Goal: Entertainment & Leisure: Consume media (video, audio)

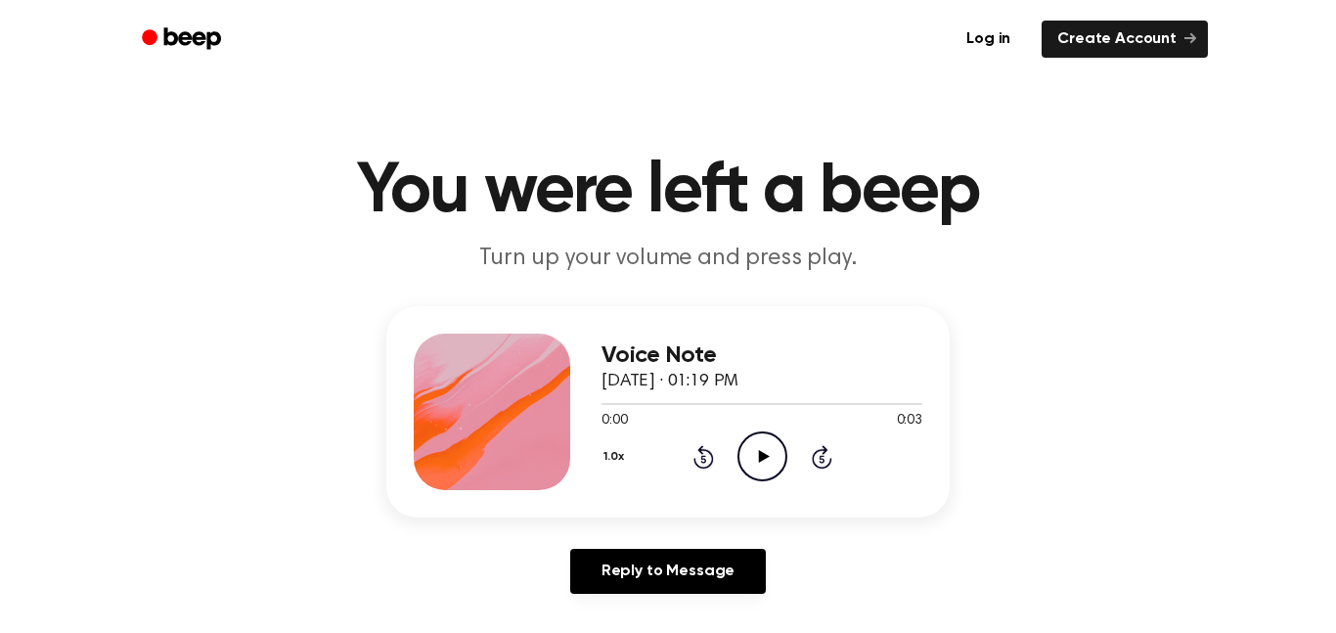
click at [765, 441] on icon "Play Audio" at bounding box center [763, 456] width 50 height 50
click at [750, 465] on icon "Play Audio" at bounding box center [763, 456] width 50 height 50
click at [765, 466] on icon "Play Audio" at bounding box center [763, 456] width 50 height 50
click at [750, 471] on icon "Play Audio" at bounding box center [763, 456] width 50 height 50
click at [745, 429] on div "0:00 0:03" at bounding box center [762, 421] width 321 height 21
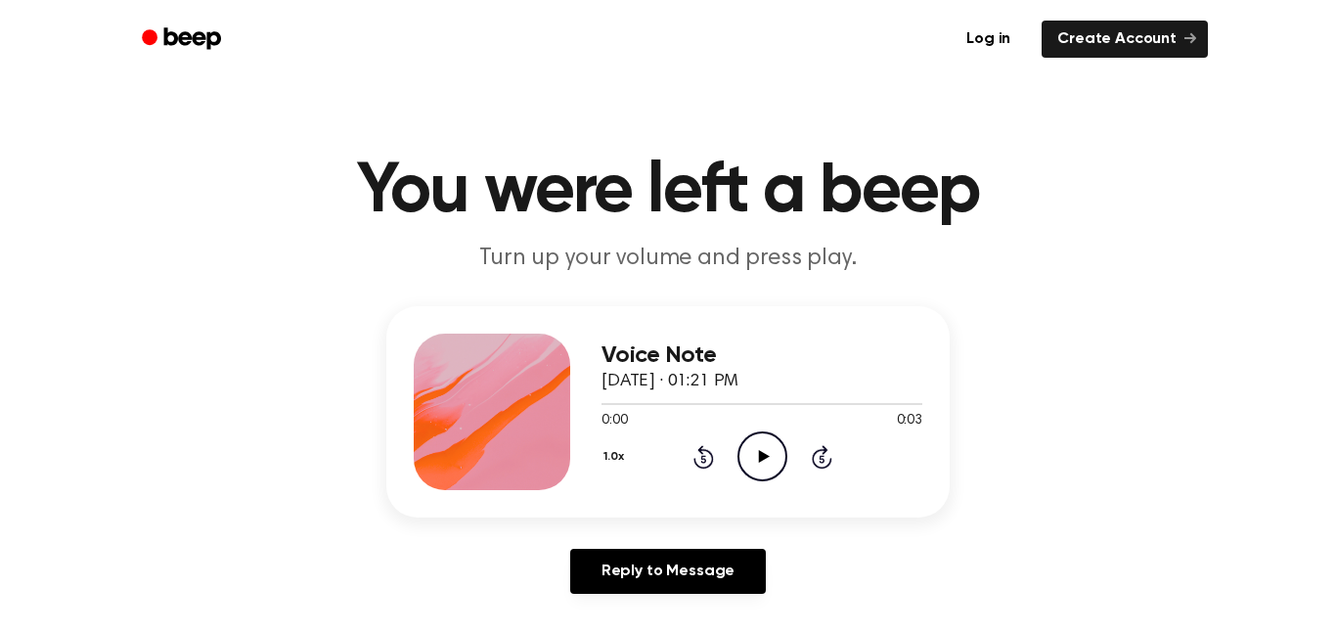
click at [768, 450] on icon "Play Audio" at bounding box center [763, 456] width 50 height 50
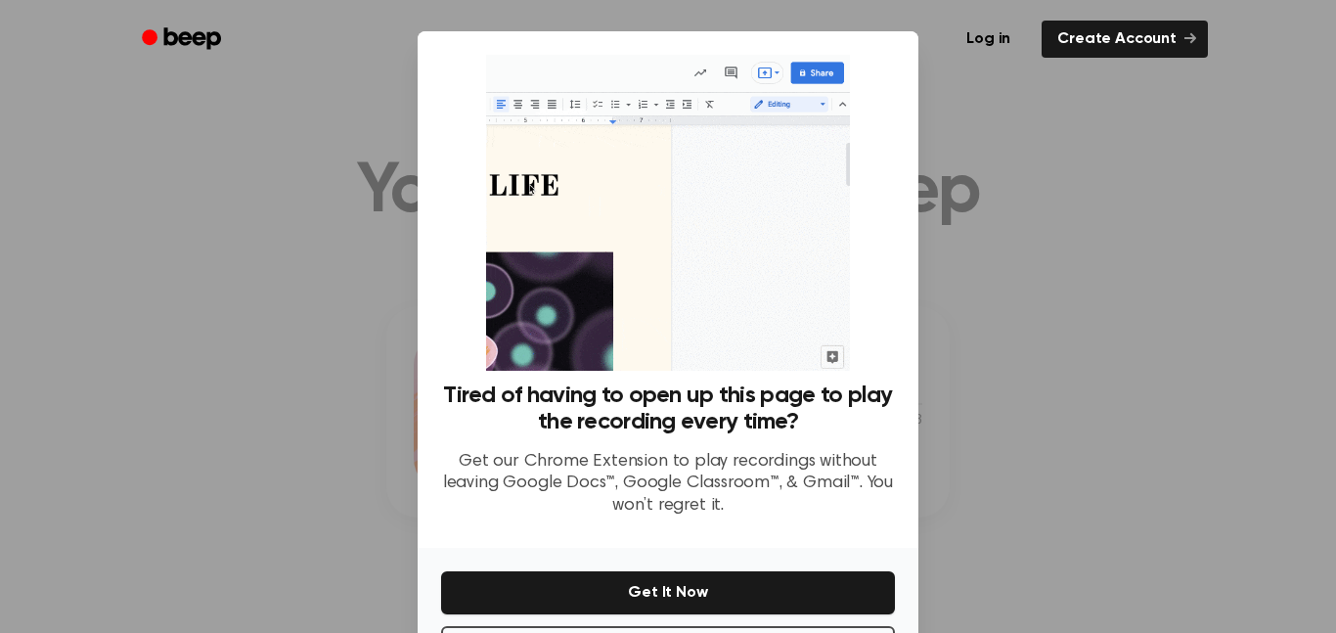
scroll to position [79, 0]
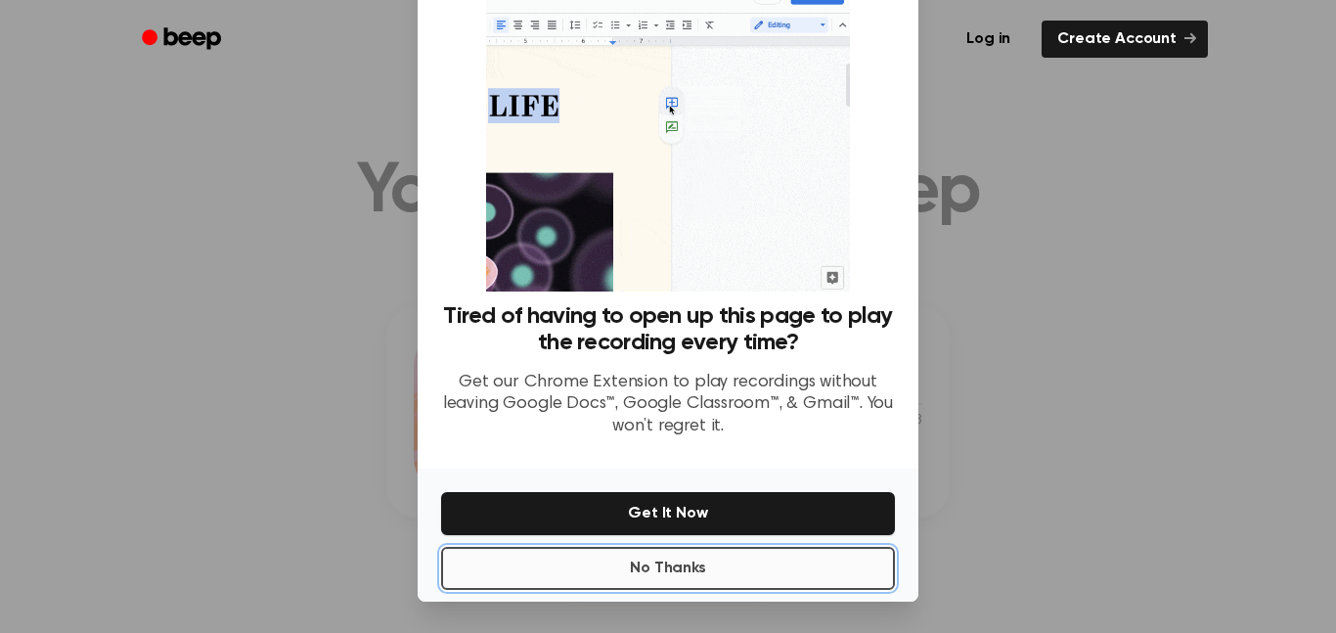
click at [707, 578] on button "No Thanks" at bounding box center [668, 568] width 454 height 43
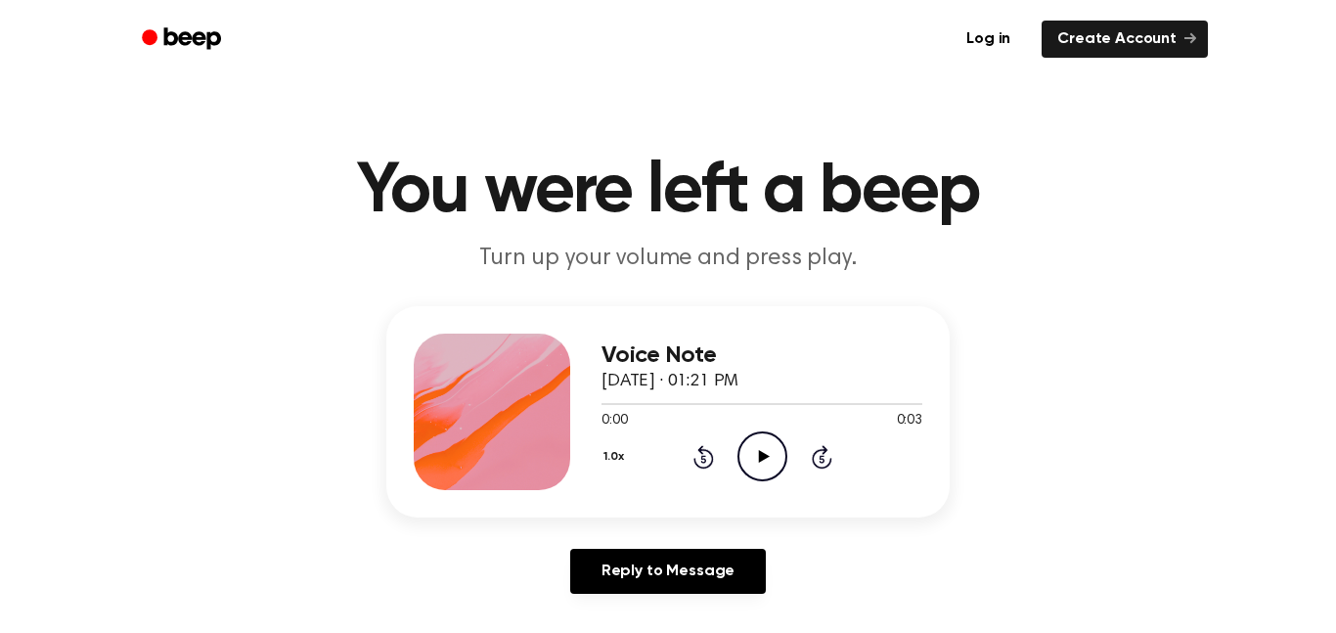
click at [759, 467] on icon "Play Audio" at bounding box center [763, 456] width 50 height 50
click at [748, 461] on icon "Play Audio" at bounding box center [763, 456] width 50 height 50
click at [769, 464] on icon "Play Audio" at bounding box center [763, 456] width 50 height 50
click at [759, 457] on icon at bounding box center [763, 456] width 11 height 13
click at [749, 443] on icon "Play Audio" at bounding box center [763, 456] width 50 height 50
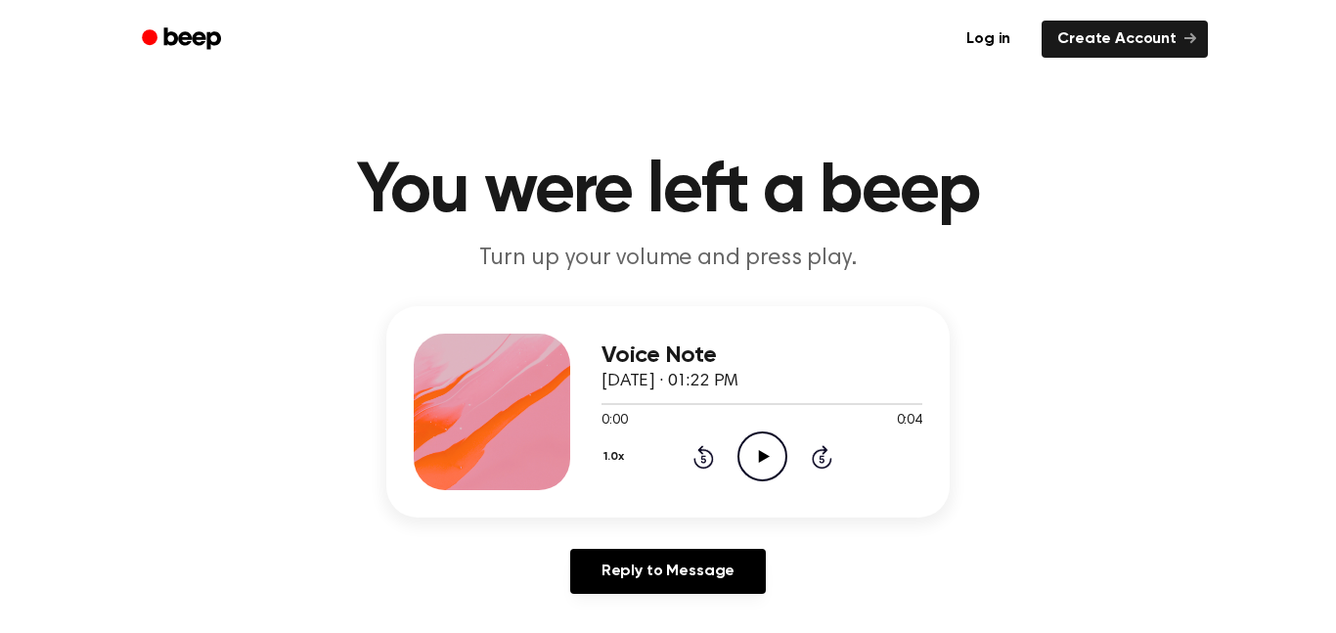
click at [763, 475] on icon "Play Audio" at bounding box center [763, 456] width 50 height 50
click at [757, 474] on icon "Play Audio" at bounding box center [763, 456] width 50 height 50
click at [761, 465] on icon "Play Audio" at bounding box center [763, 456] width 50 height 50
click at [746, 458] on icon "Play Audio" at bounding box center [763, 456] width 50 height 50
click at [745, 454] on icon "Play Audio" at bounding box center [763, 456] width 50 height 50
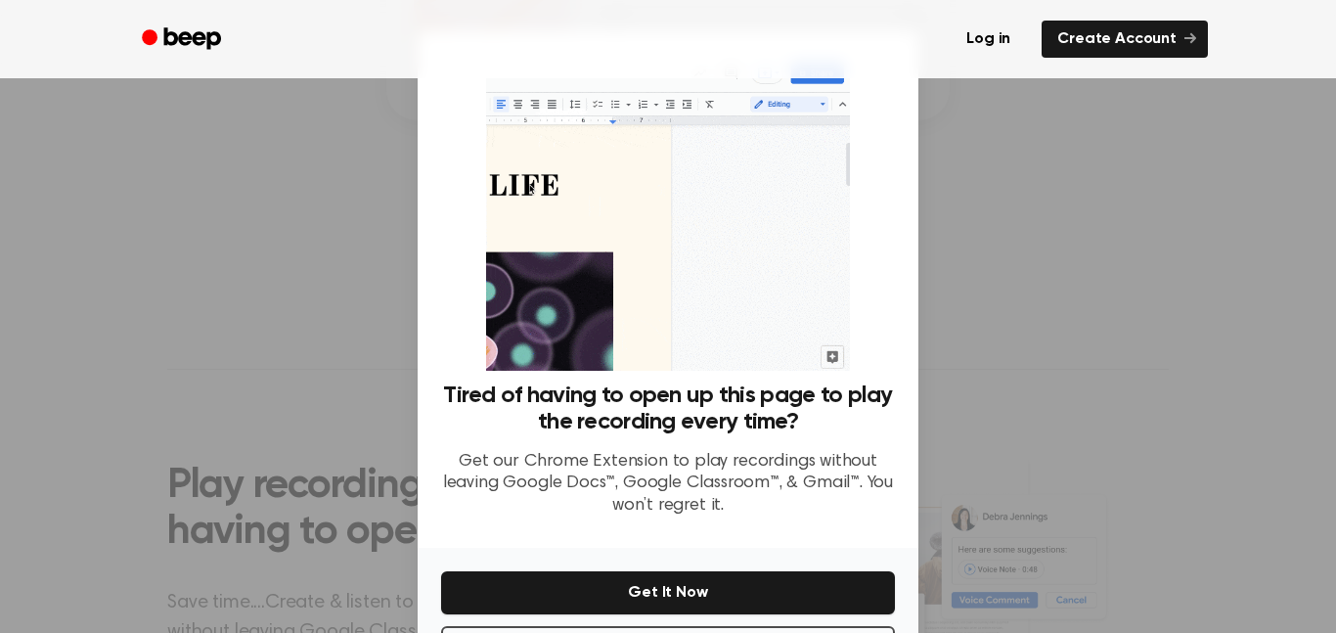
scroll to position [421, 0]
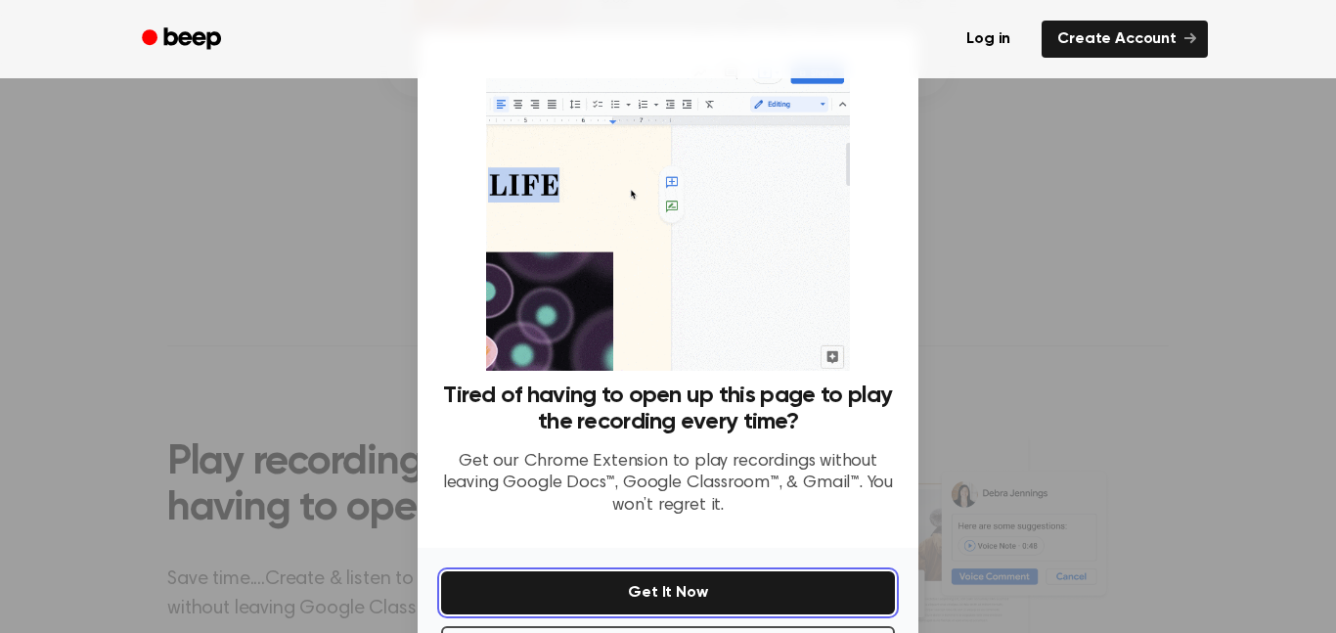
click at [736, 594] on button "Get It Now" at bounding box center [668, 592] width 454 height 43
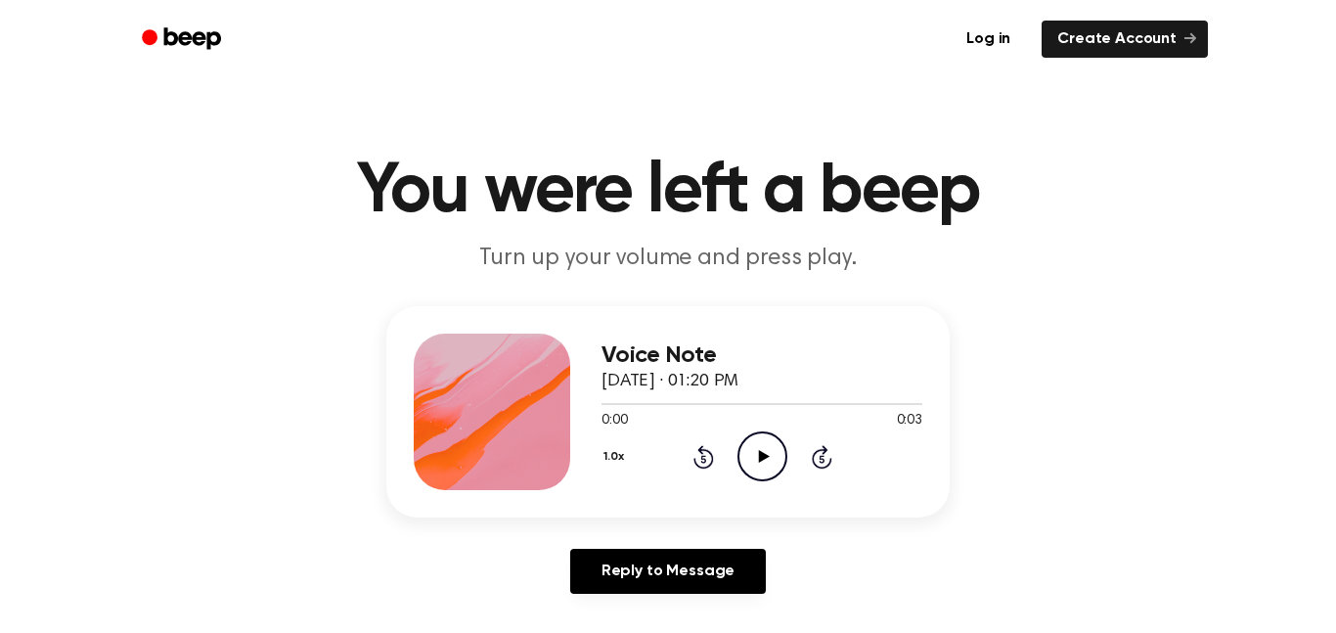
scroll to position [4, 0]
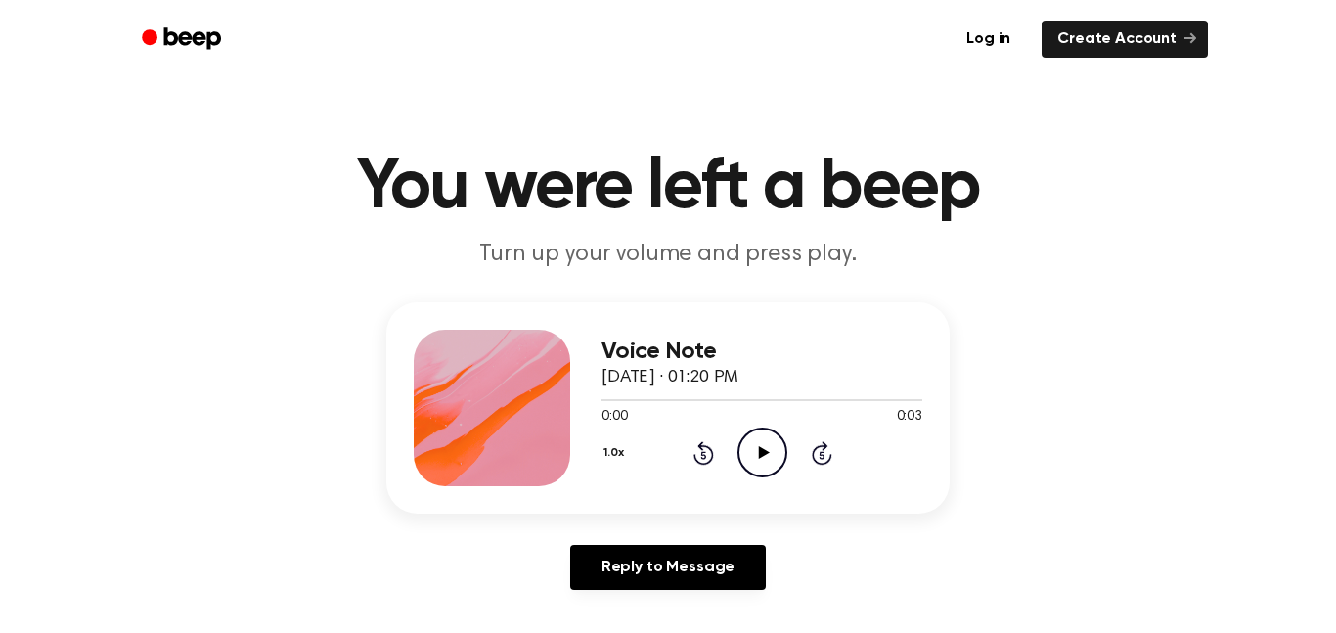
click at [748, 445] on icon "Play Audio" at bounding box center [763, 453] width 50 height 50
click at [739, 455] on circle at bounding box center [763, 453] width 48 height 48
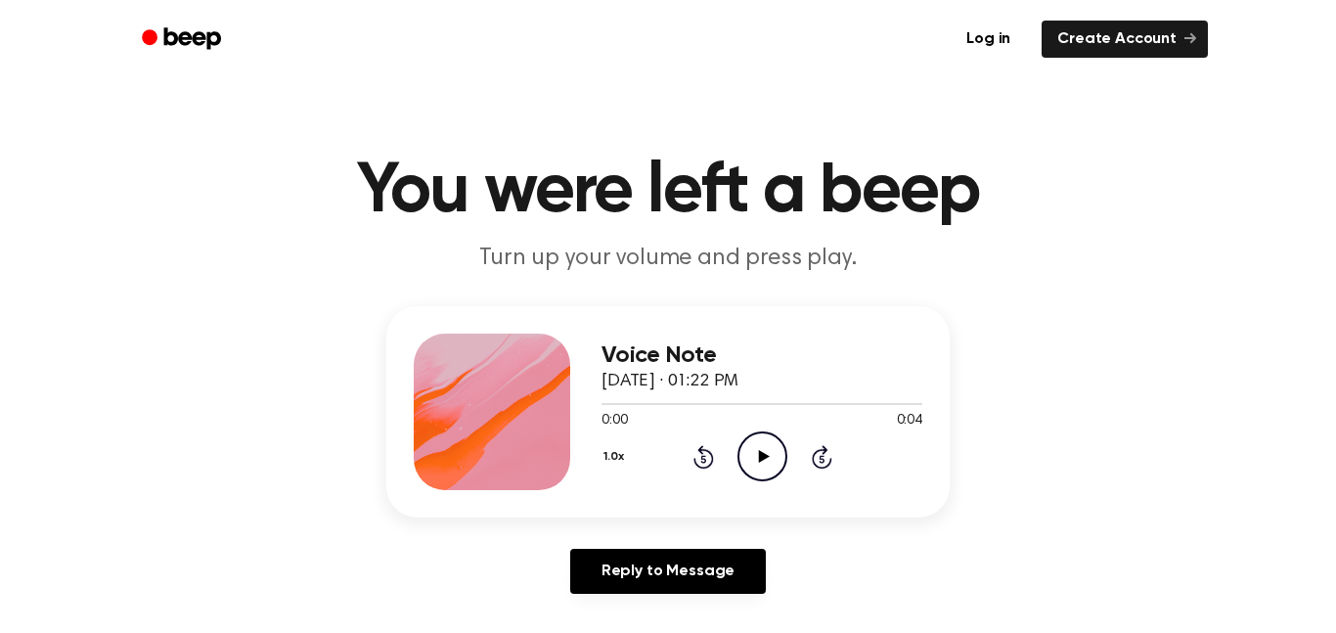
click at [745, 460] on icon "Play Audio" at bounding box center [763, 456] width 50 height 50
click at [769, 459] on icon "Play Audio" at bounding box center [763, 456] width 50 height 50
click at [757, 469] on icon "Play Audio" at bounding box center [763, 456] width 50 height 50
click at [753, 469] on icon "Play Audio" at bounding box center [763, 456] width 50 height 50
click at [757, 453] on icon "Play Audio" at bounding box center [763, 456] width 50 height 50
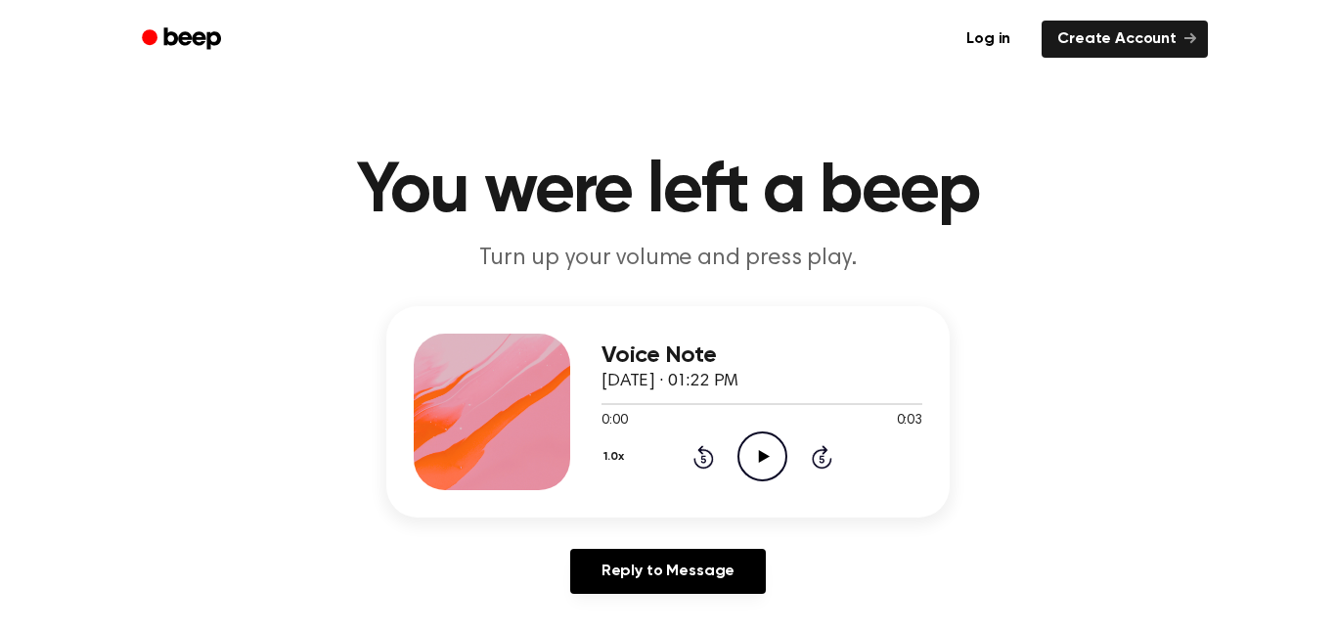
click at [762, 485] on div "Voice Note September 5, 2025 · 01:22 PM 0:00 0:03 Your browser does not support…" at bounding box center [762, 412] width 321 height 157
click at [762, 472] on icon "Play Audio" at bounding box center [763, 456] width 50 height 50
click at [751, 454] on icon "Play Audio" at bounding box center [763, 456] width 50 height 50
click at [735, 456] on div "1.0x Rewind 5 seconds Play Audio Skip 5 seconds" at bounding box center [762, 456] width 321 height 50
click at [803, 455] on div "1.0x Rewind 5 seconds Play Audio Skip 5 seconds" at bounding box center [762, 456] width 321 height 50
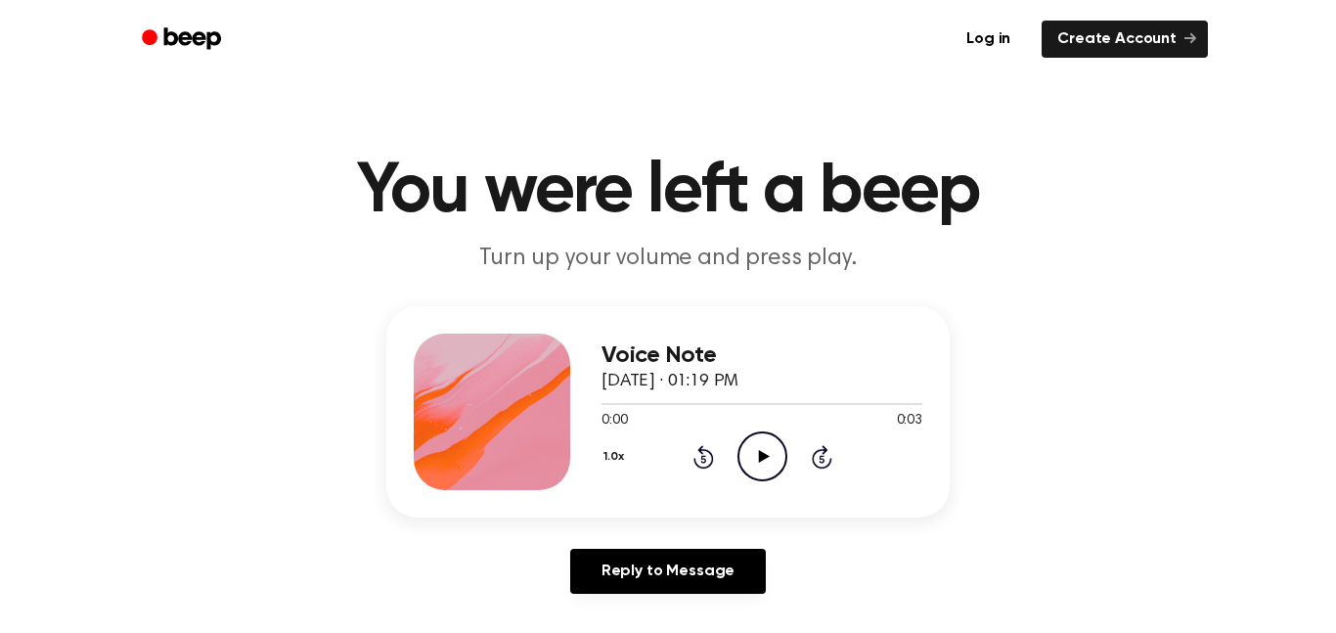
click at [782, 465] on icon "Play Audio" at bounding box center [763, 456] width 50 height 50
click at [769, 448] on icon "Play Audio" at bounding box center [763, 456] width 50 height 50
click at [750, 476] on icon "Play Audio" at bounding box center [763, 456] width 50 height 50
click at [781, 455] on icon "Play Audio" at bounding box center [763, 456] width 50 height 50
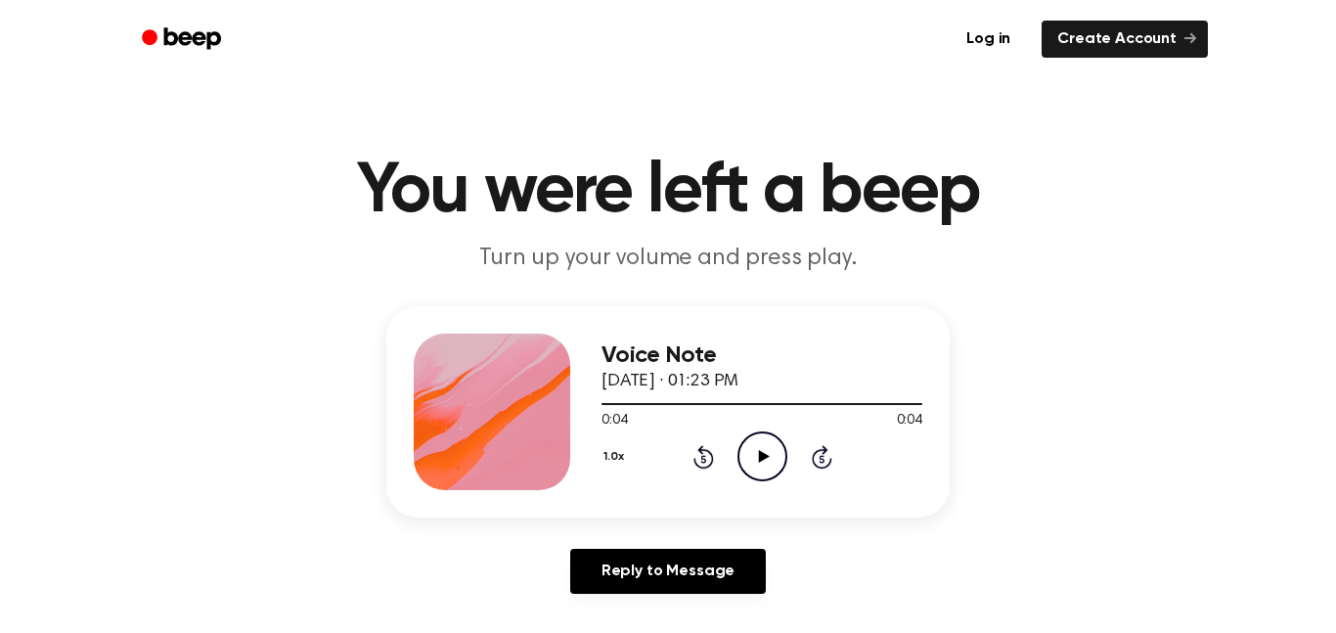
click at [767, 467] on icon "Play Audio" at bounding box center [763, 456] width 50 height 50
